Goal: Information Seeking & Learning: Learn about a topic

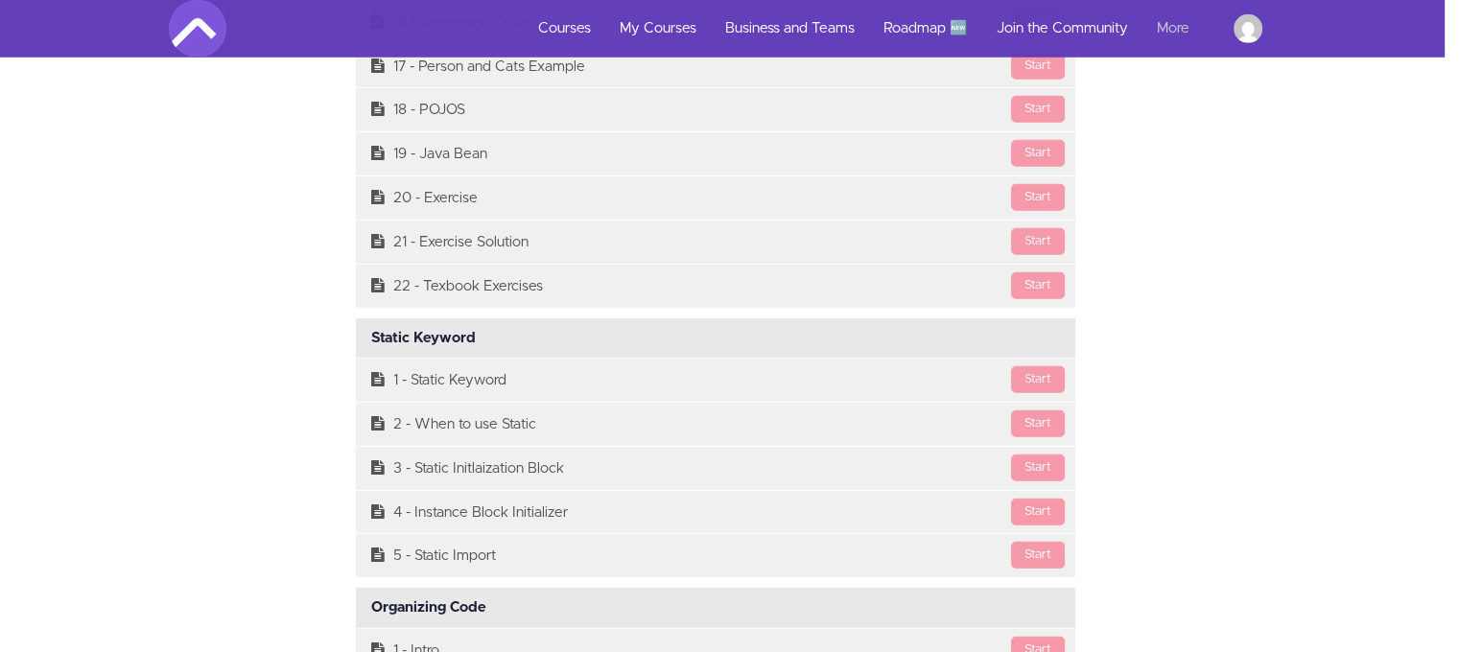
scroll to position [5088, 14]
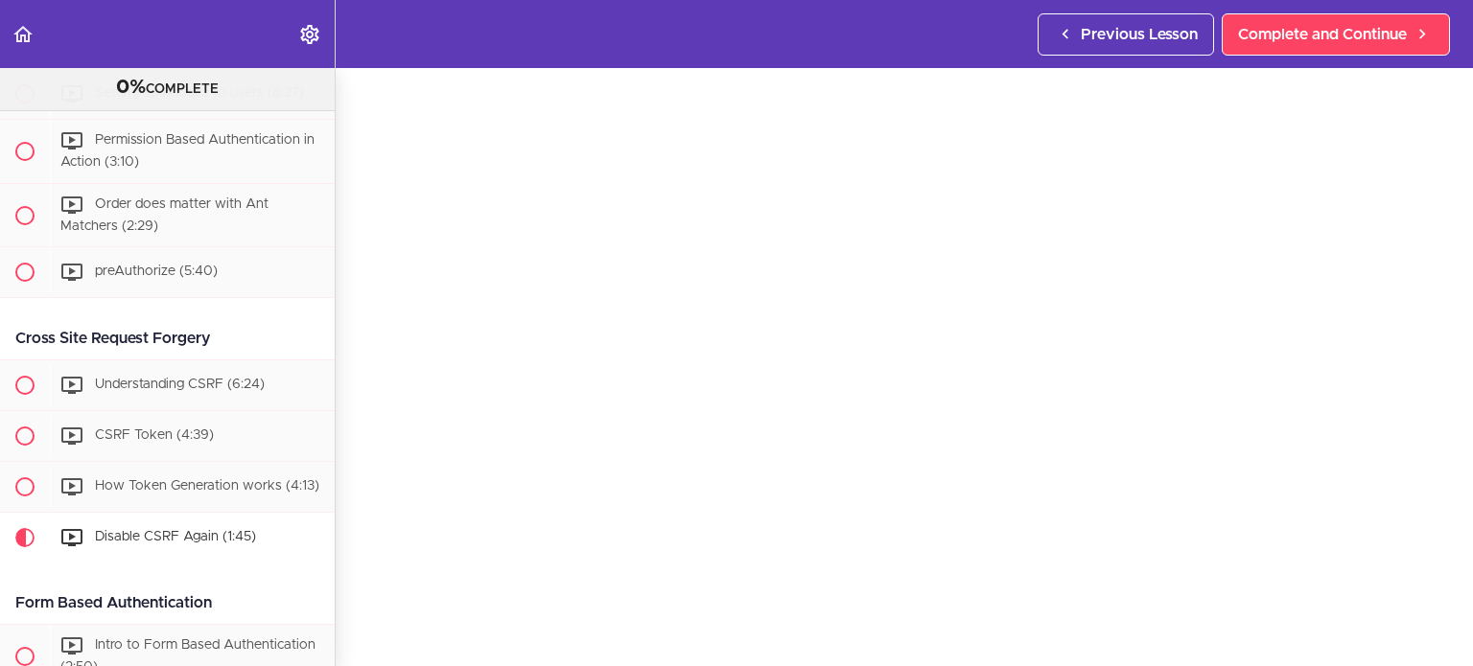
scroll to position [1612, 0]
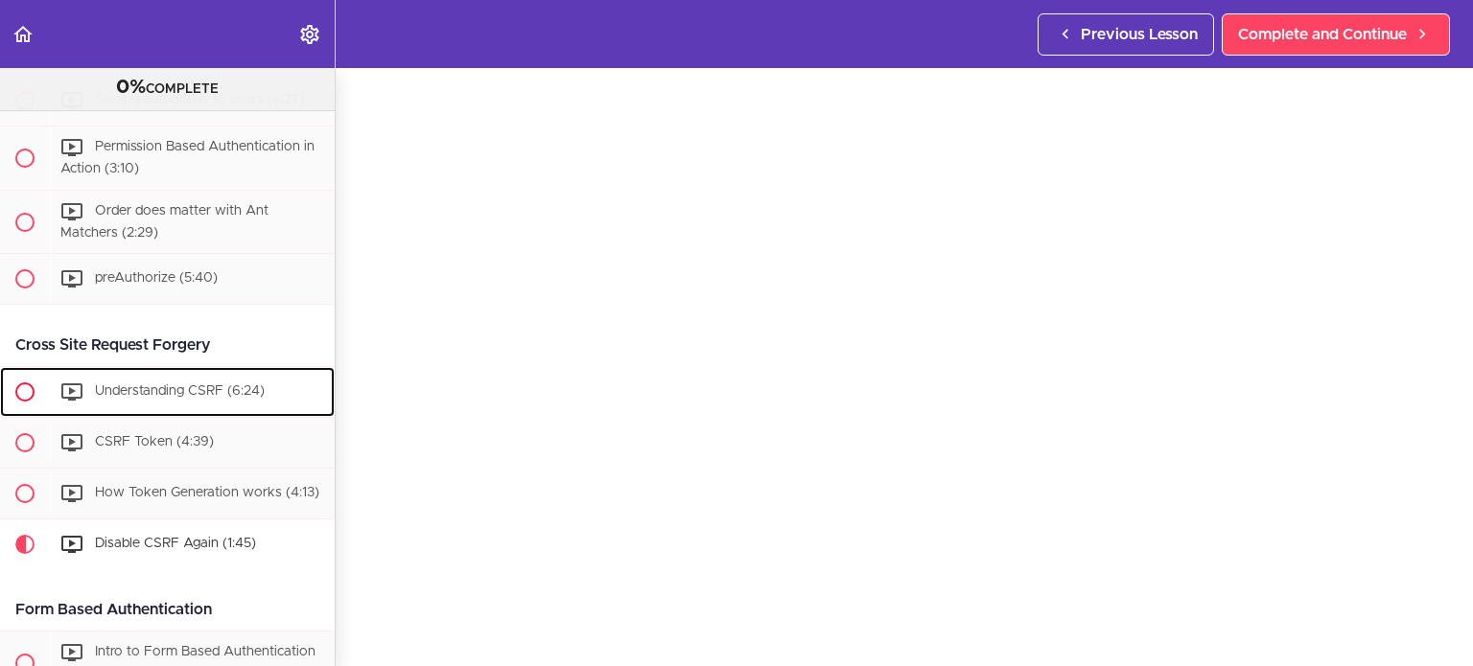
click at [257, 413] on div "Understanding CSRF (6:24)" at bounding box center [192, 392] width 285 height 42
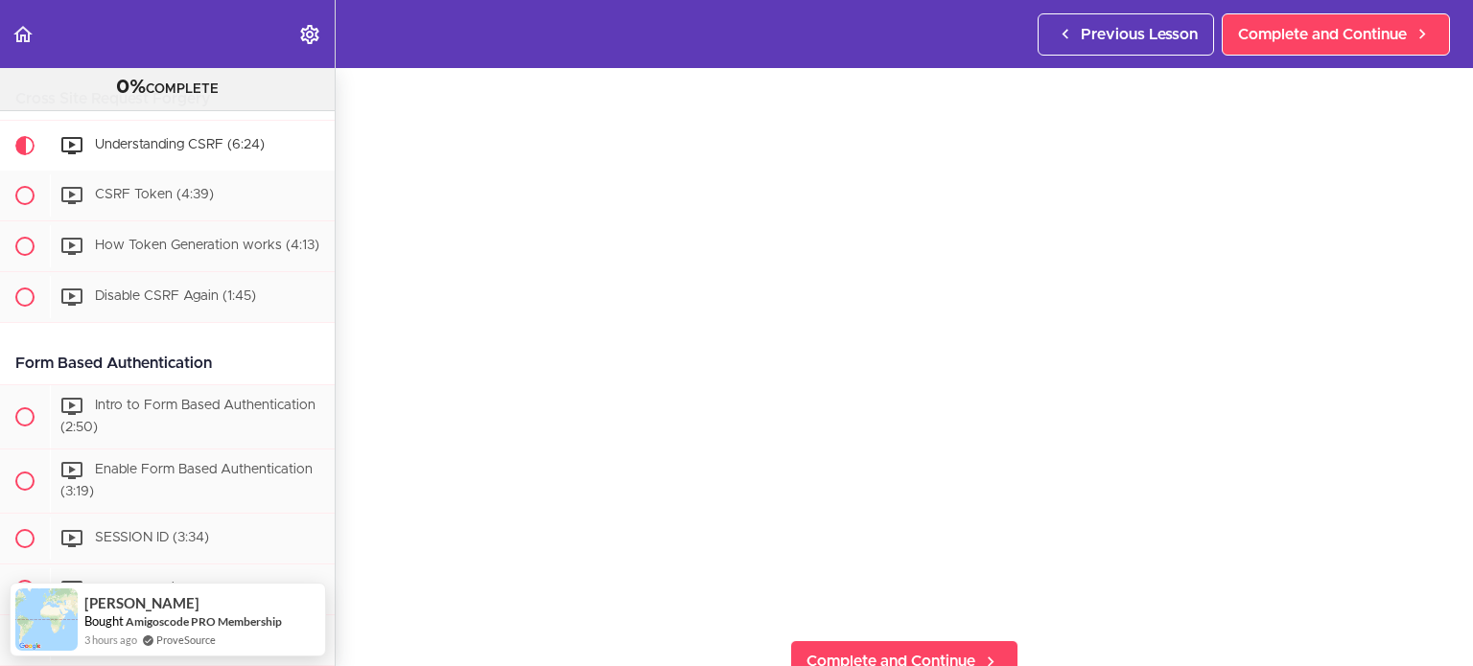
scroll to position [87, 0]
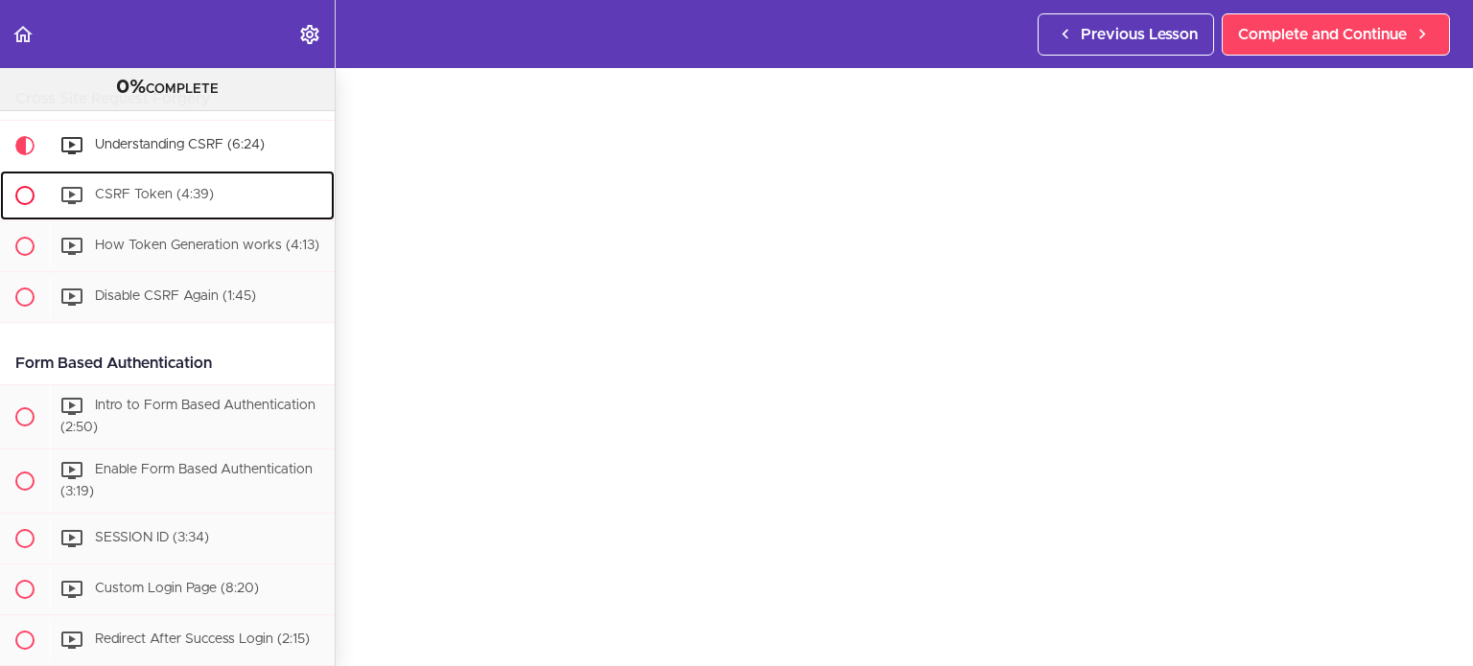
click at [235, 214] on div "CSRF Token (4:39)" at bounding box center [192, 196] width 285 height 42
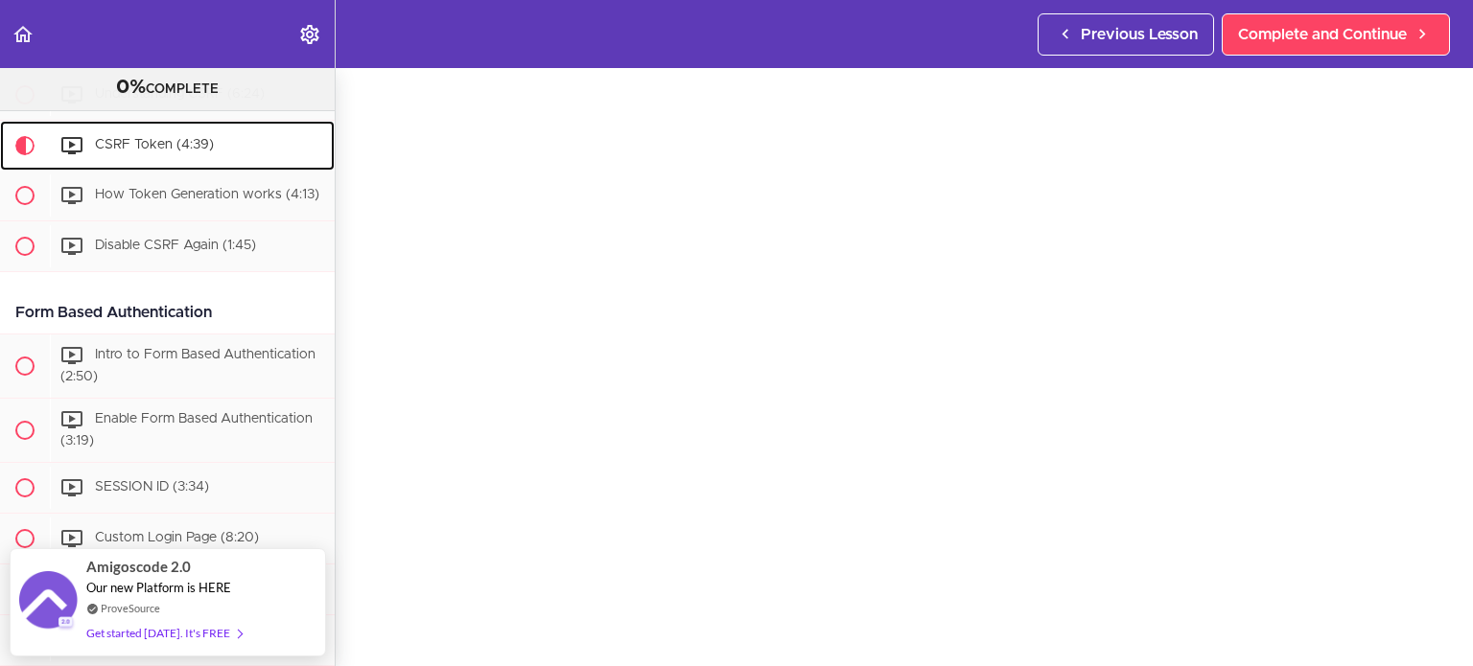
scroll to position [93, 0]
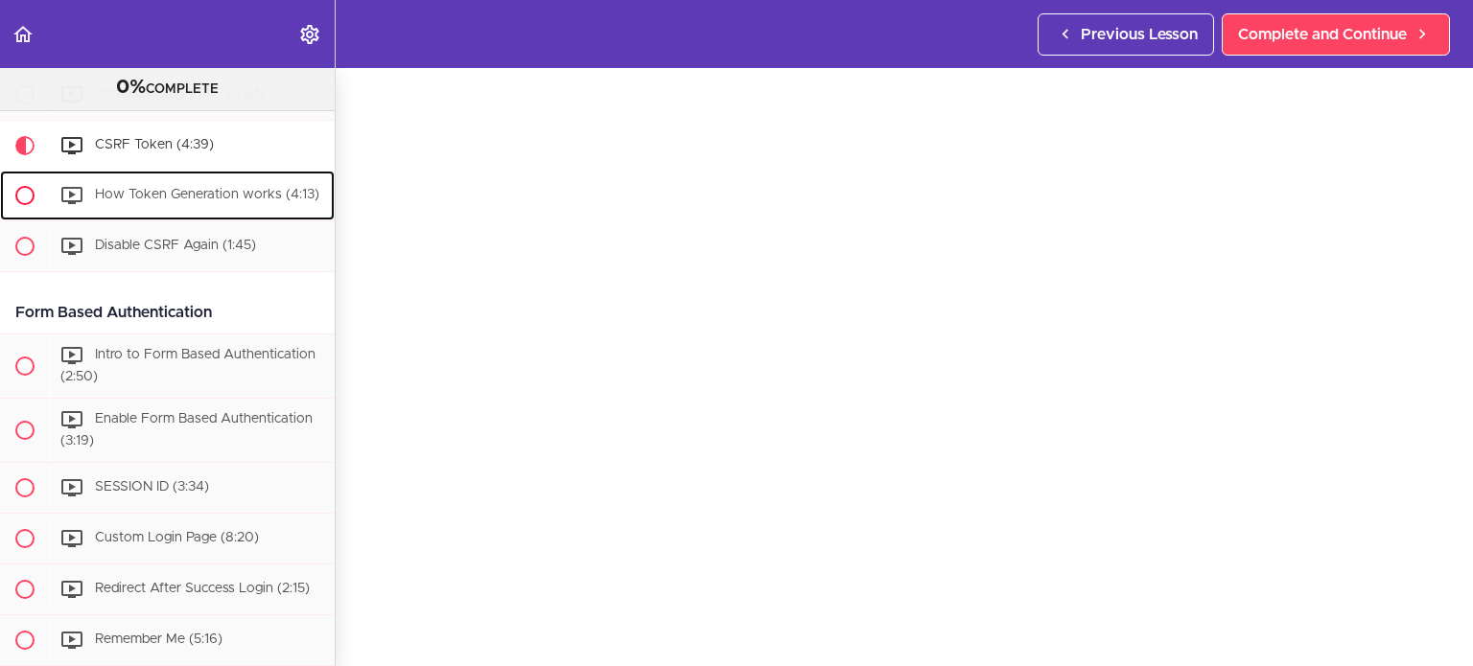
click at [246, 217] on div "How Token Generation works (4:13)" at bounding box center [192, 196] width 285 height 42
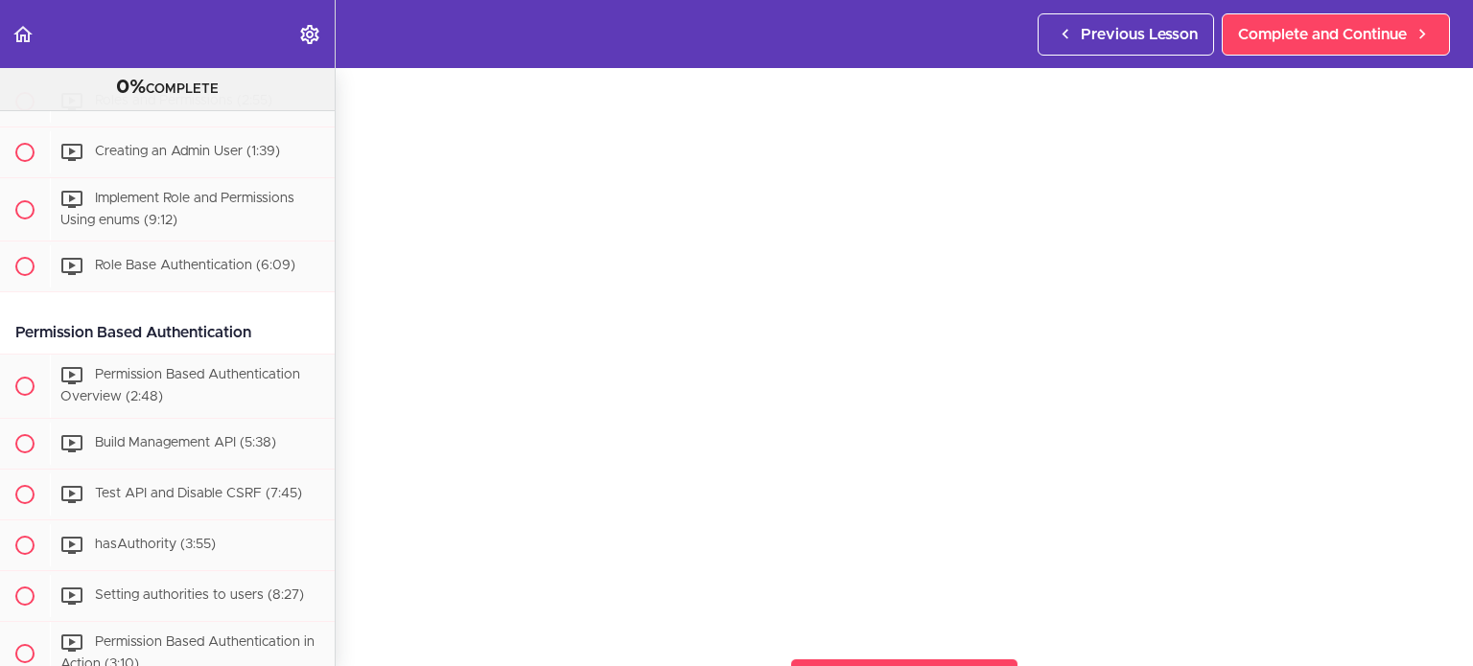
scroll to position [1233, 0]
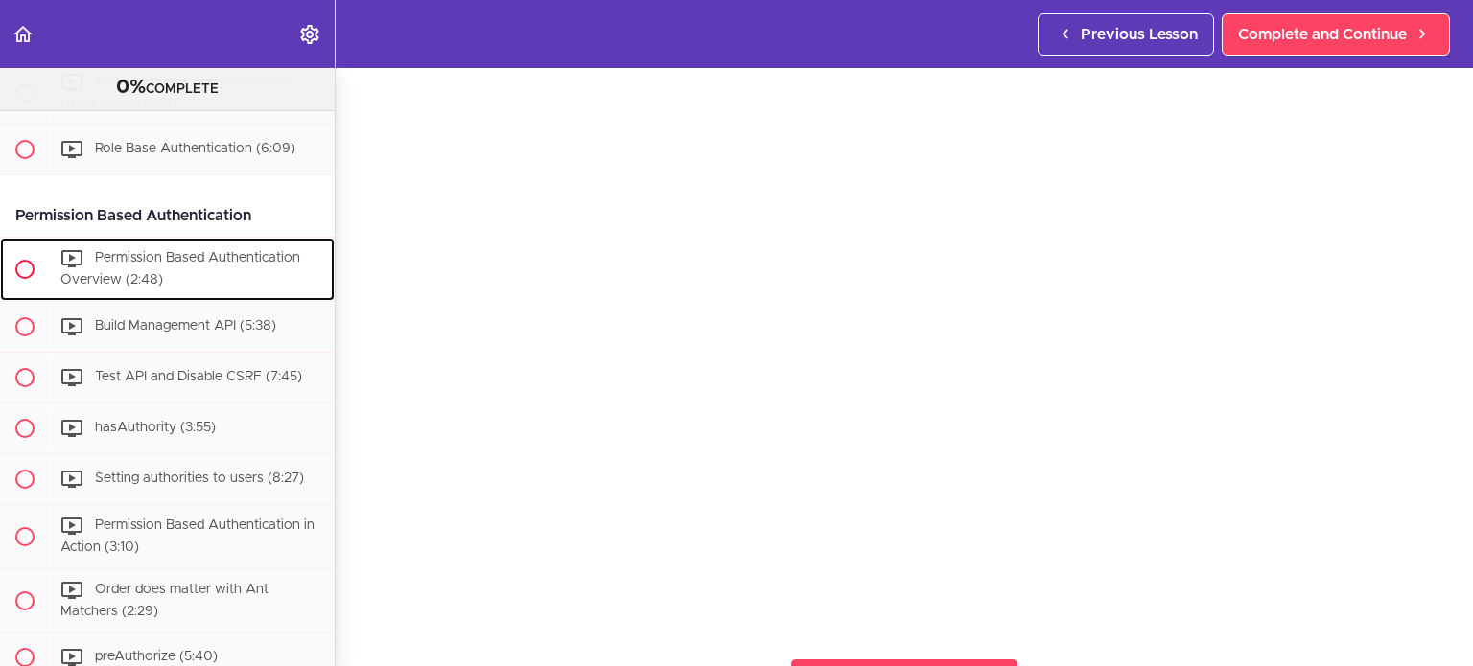
click at [237, 290] on div "Permission Based Authentication Overview (2:48)" at bounding box center [192, 269] width 285 height 63
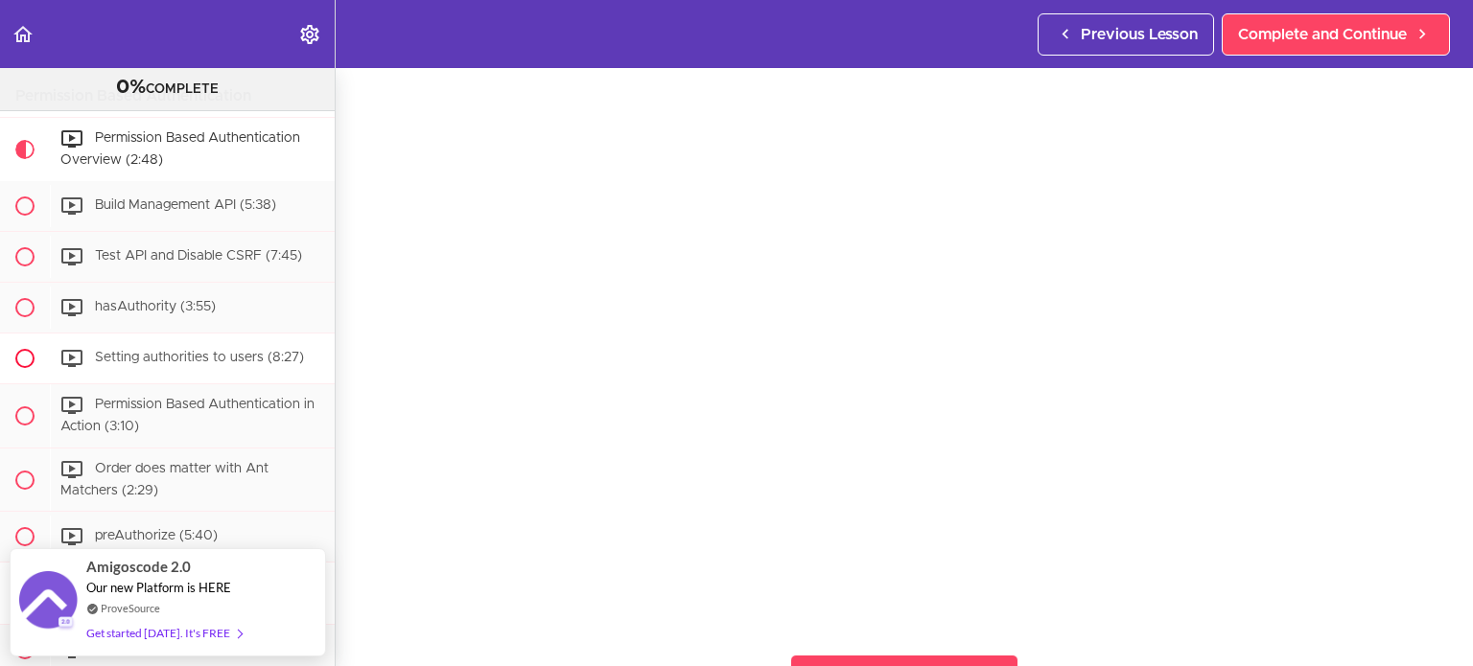
scroll to position [1242, 0]
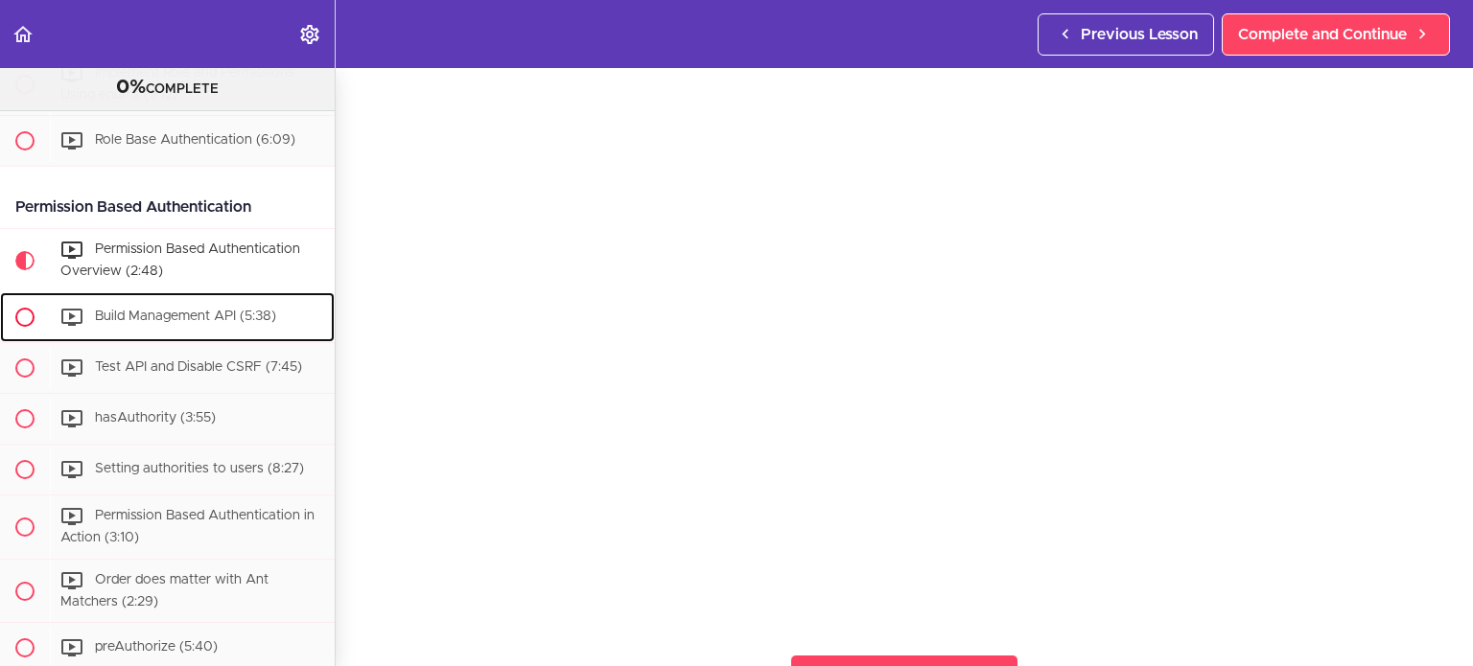
click at [230, 323] on span "Build Management API (5:38)" at bounding box center [185, 316] width 181 height 13
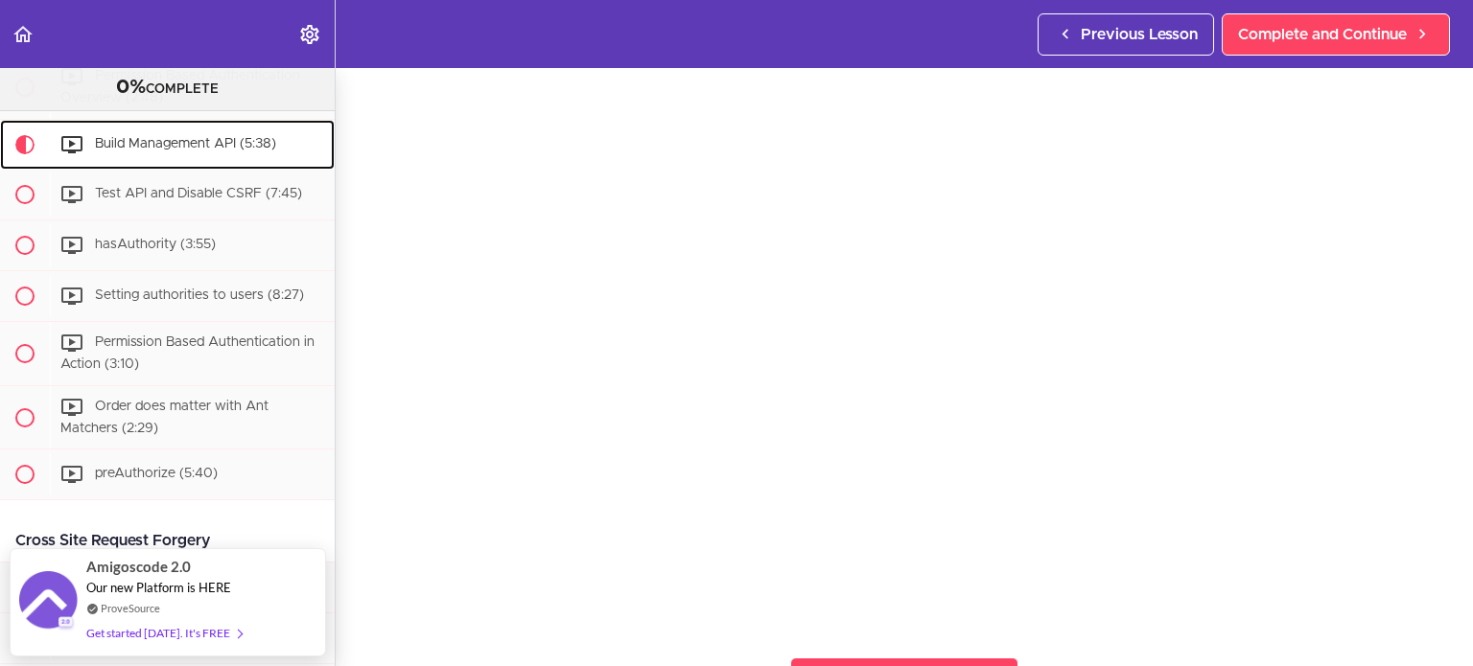
scroll to position [133, 0]
